Goal: Task Accomplishment & Management: Manage account settings

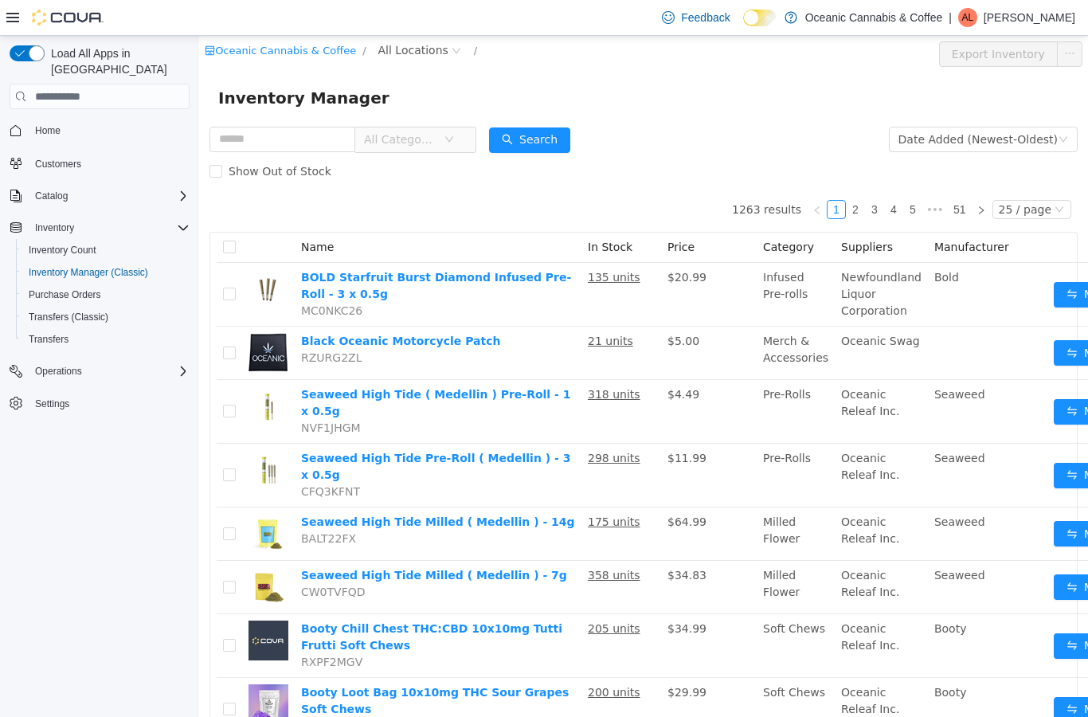
click at [421, 53] on span "All Locations" at bounding box center [413, 50] width 70 height 18
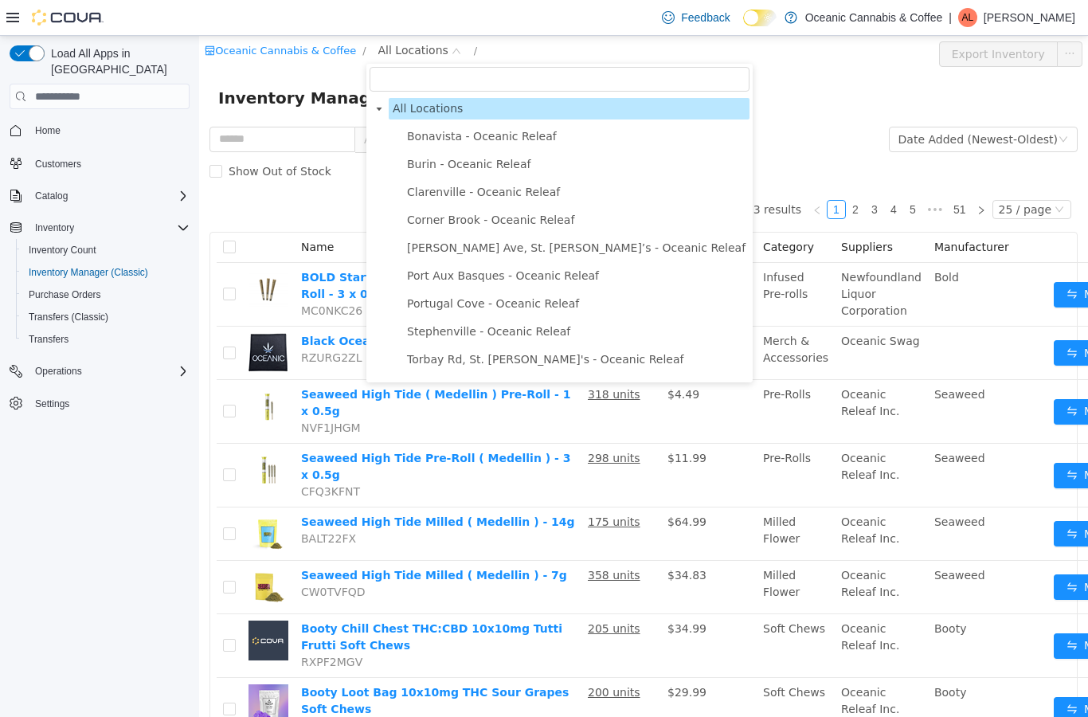
click at [478, 272] on span "Port Aux Basques - Oceanic Releaf" at bounding box center [503, 275] width 192 height 13
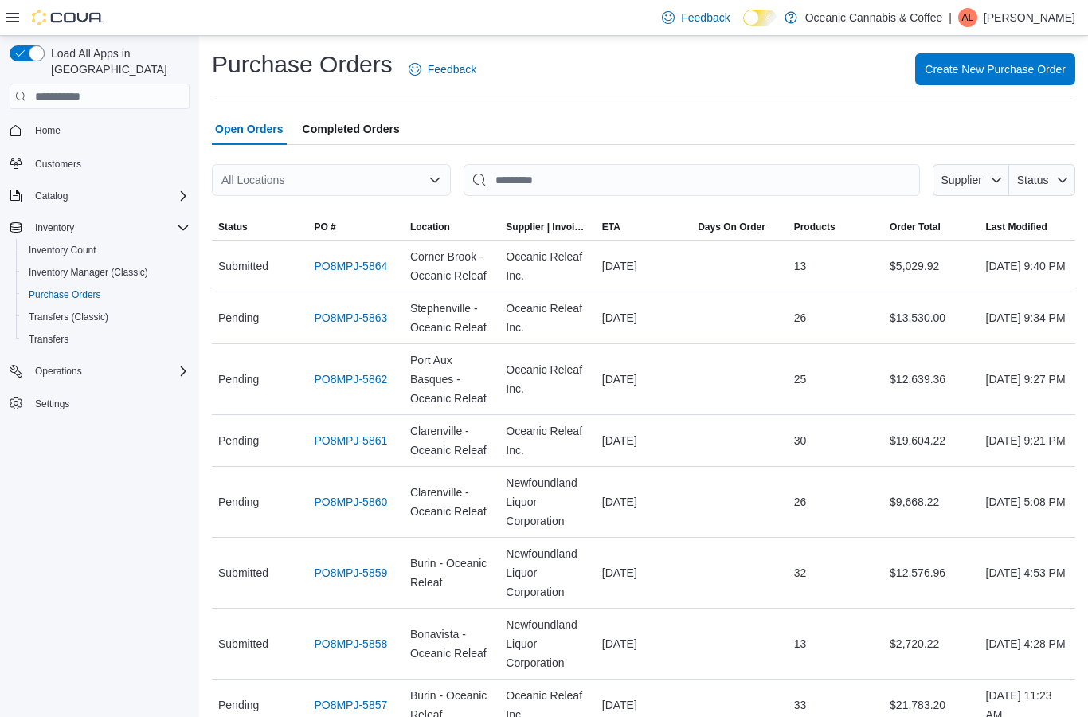
click at [374, 138] on span "Completed Orders" at bounding box center [351, 129] width 97 height 32
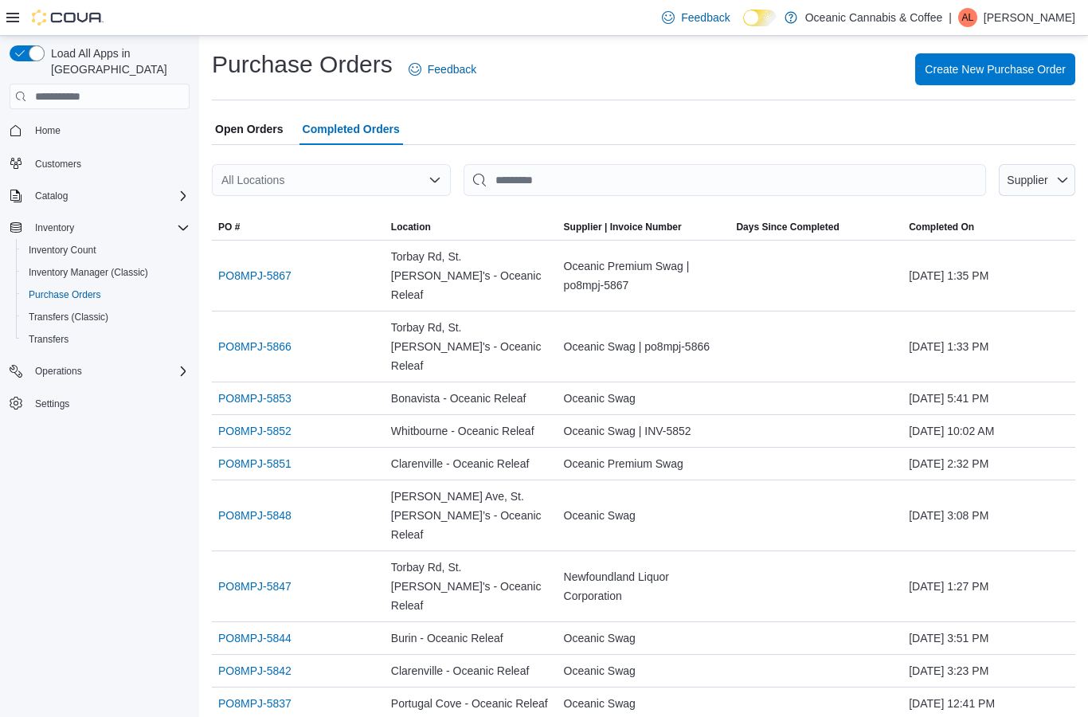
click at [415, 178] on div "All Locations" at bounding box center [331, 180] width 239 height 32
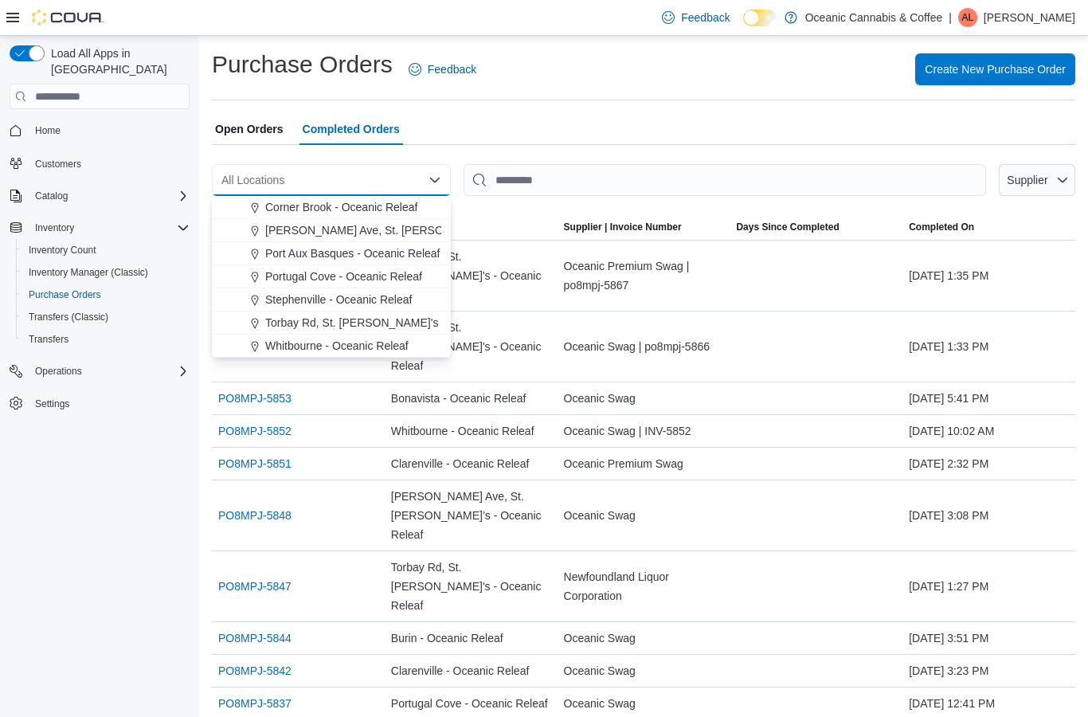
scroll to position [95, 0]
click at [408, 248] on span "Port Aux Basques - Oceanic Releaf" at bounding box center [352, 253] width 174 height 16
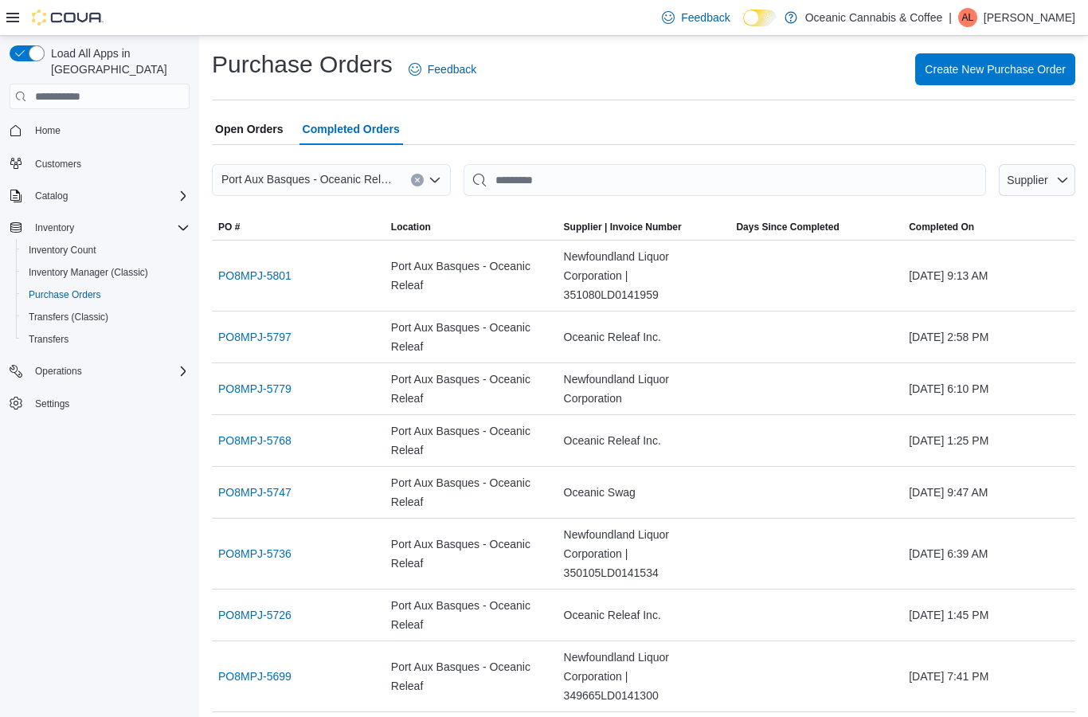
click at [264, 120] on span "Open Orders" at bounding box center [249, 129] width 68 height 32
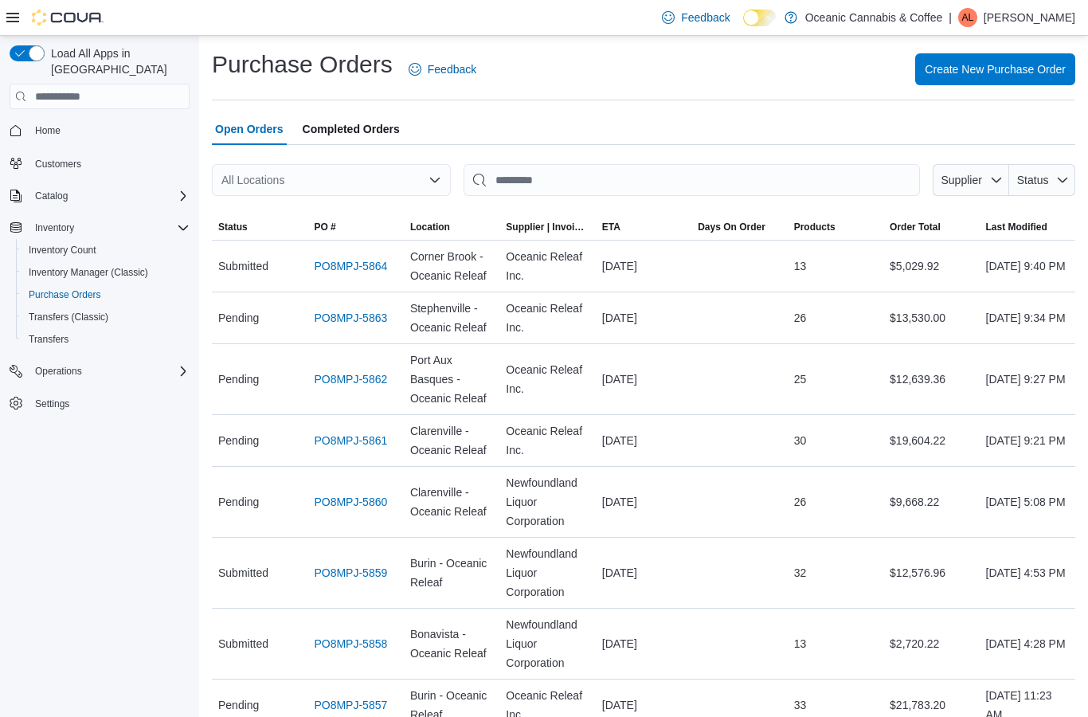
click at [408, 180] on div "All Locations" at bounding box center [331, 180] width 239 height 32
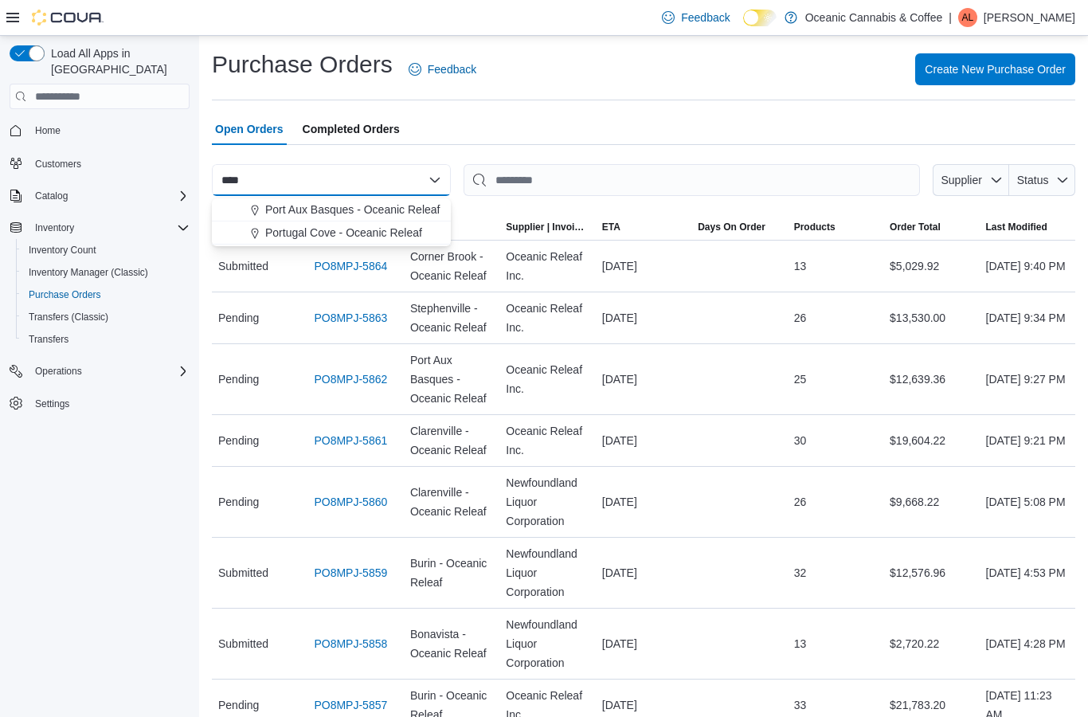
type input "****"
click at [383, 209] on span "Port Aux Basques - Oceanic Releaf" at bounding box center [352, 209] width 174 height 16
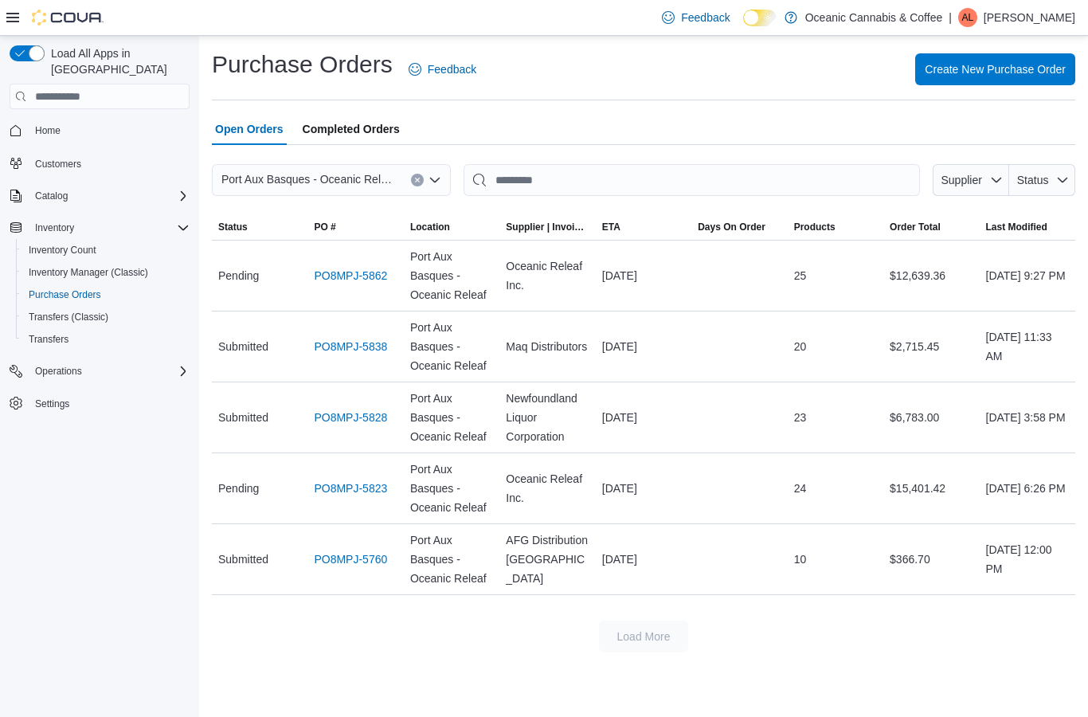
click at [362, 416] on link "PO8MPJ-5828" at bounding box center [350, 417] width 73 height 19
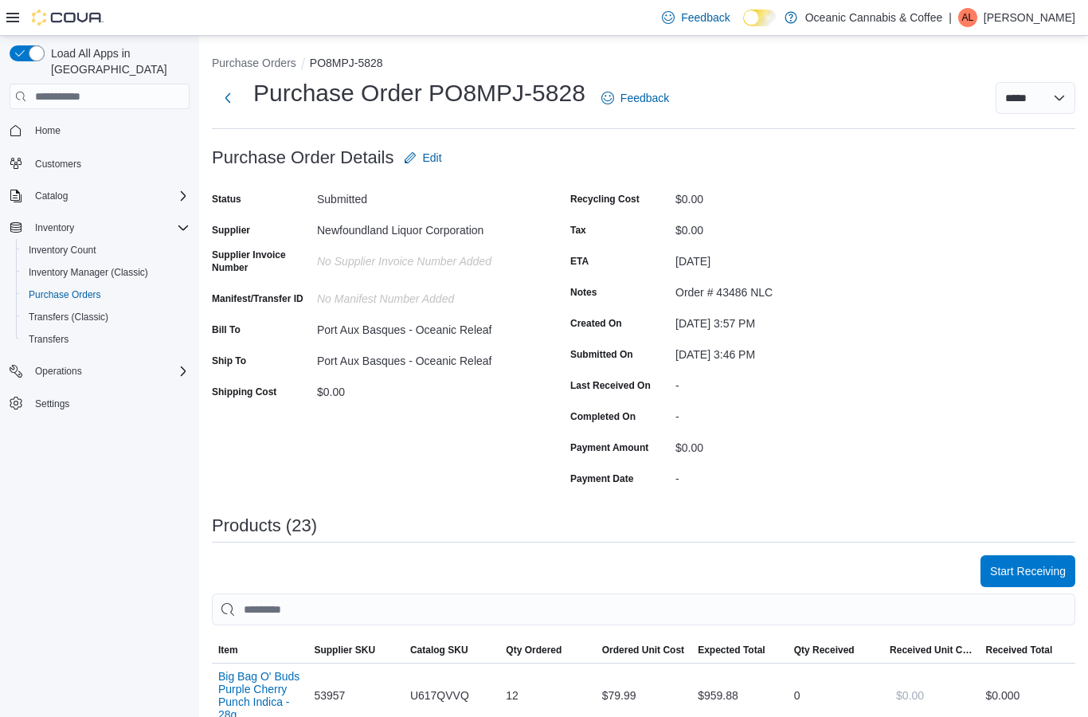
click at [267, 69] on button "Purchase Orders" at bounding box center [254, 63] width 84 height 13
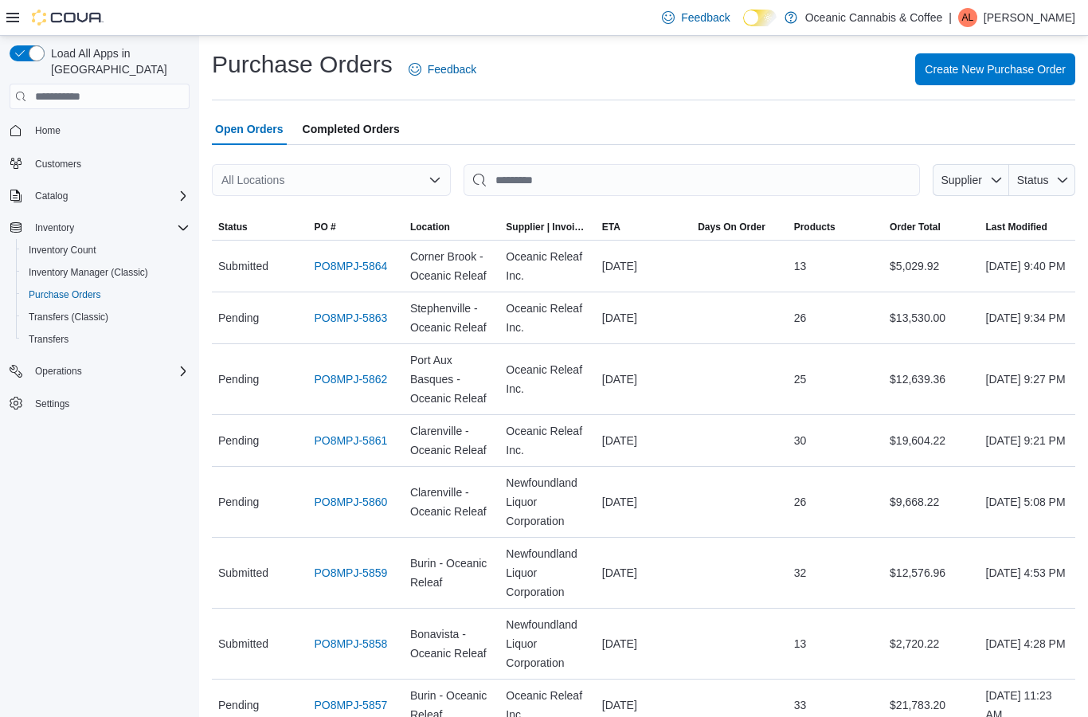
click at [322, 171] on div "All Locations" at bounding box center [331, 180] width 239 height 32
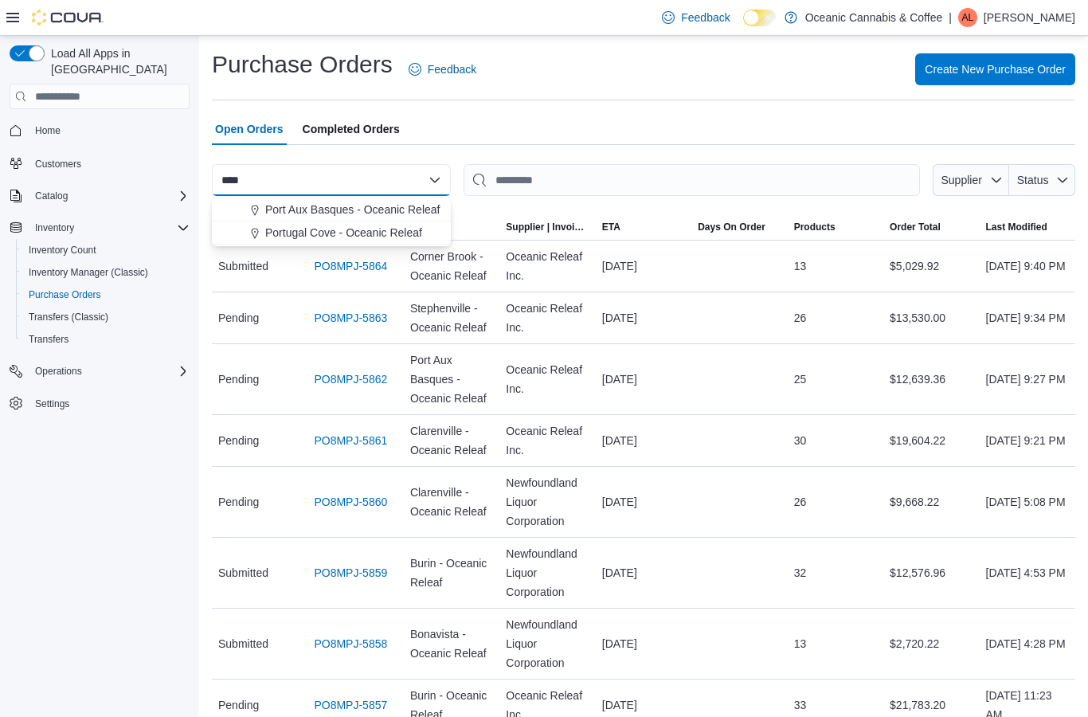
type input "****"
click at [376, 205] on span "Port Aux Basques - Oceanic Releaf" at bounding box center [352, 209] width 174 height 16
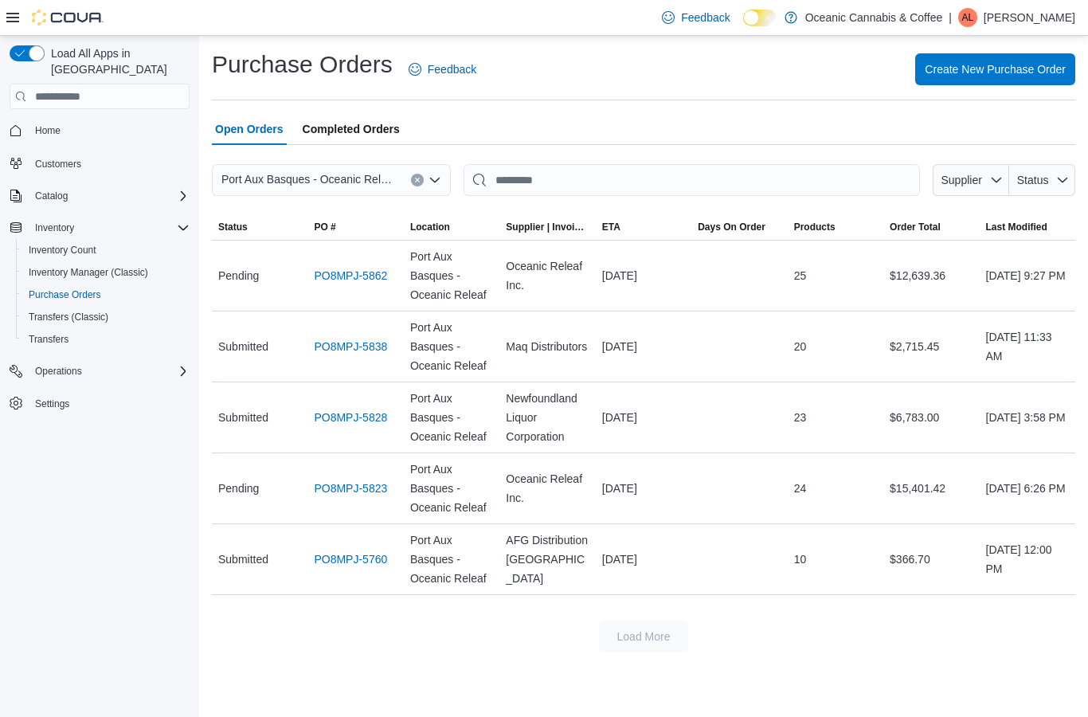
click at [360, 486] on link "PO8MPJ-5823" at bounding box center [350, 488] width 73 height 19
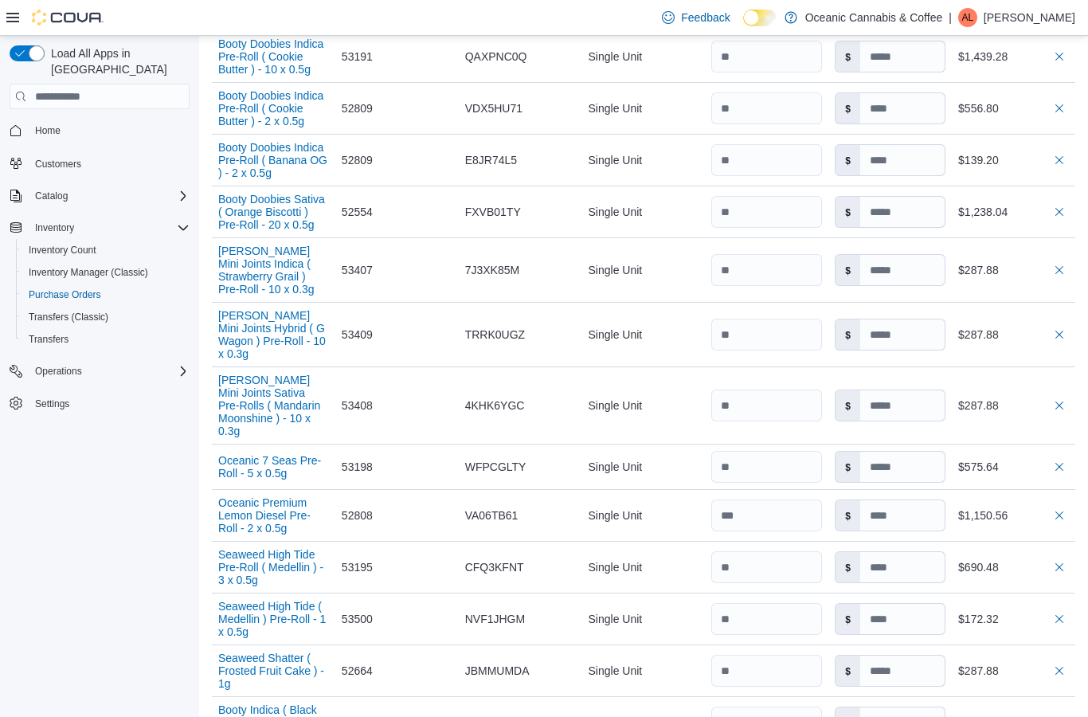
scroll to position [1149, 0]
